Goal: Task Accomplishment & Management: Manage account settings

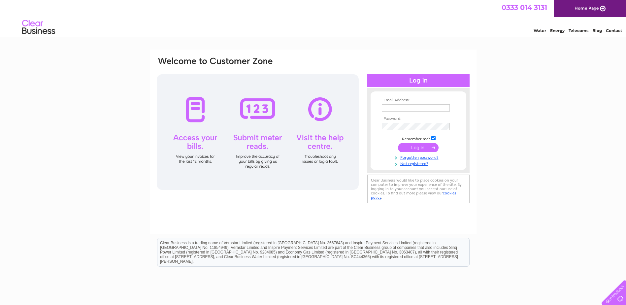
type input "info@dropinn.net"
click at [407, 147] on input "submit" at bounding box center [418, 147] width 41 height 9
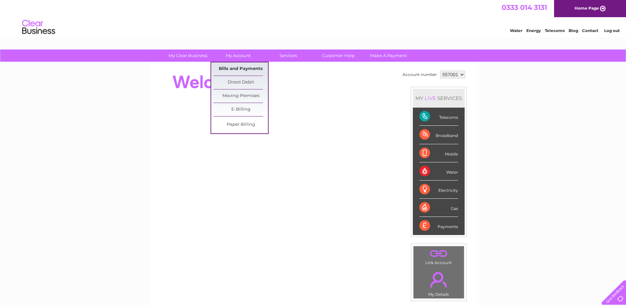
click at [247, 68] on link "Bills and Payments" at bounding box center [240, 68] width 54 height 13
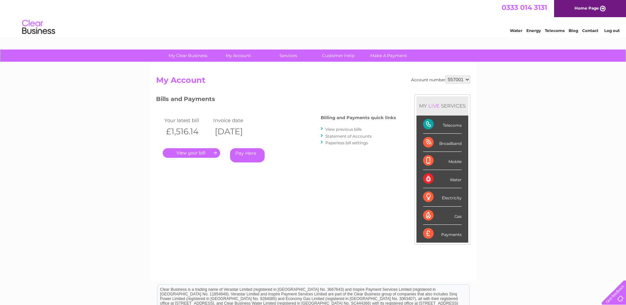
click at [199, 152] on link "." at bounding box center [191, 153] width 57 height 10
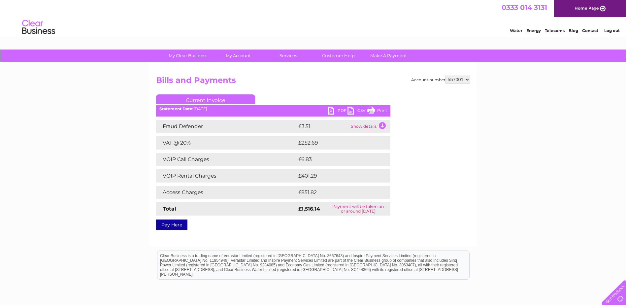
click at [340, 108] on link "PDF" at bounding box center [338, 112] width 20 height 10
